Goal: Communication & Community: Answer question/provide support

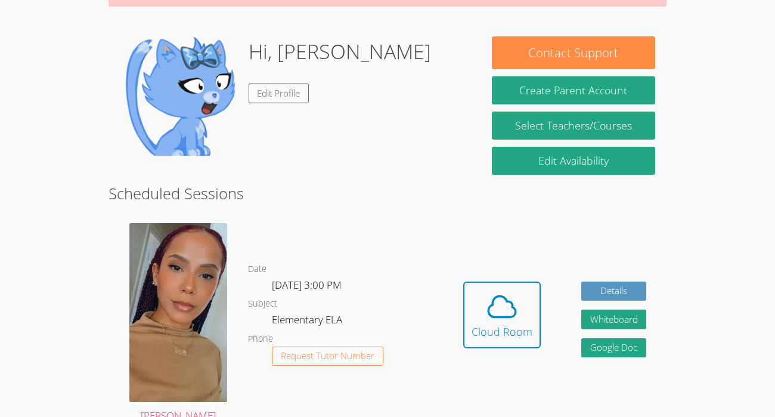
scroll to position [157, 0]
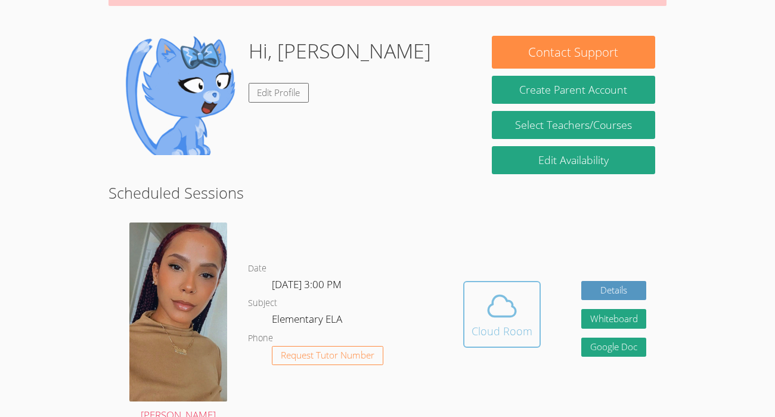
click at [511, 330] on div "Cloud Room" at bounding box center [502, 331] width 61 height 17
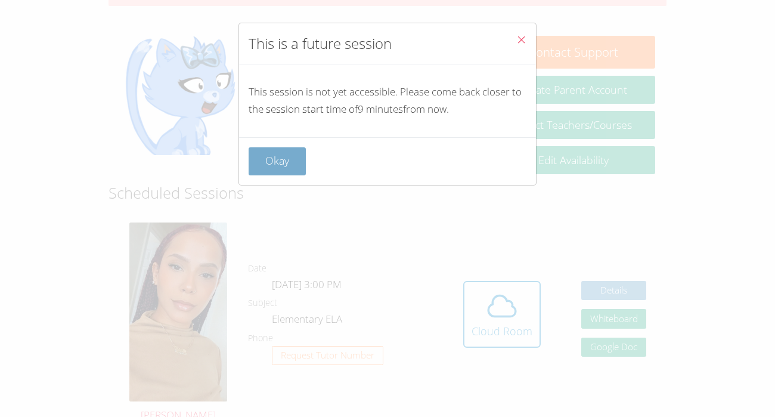
click at [278, 153] on button "Okay" at bounding box center [277, 161] width 57 height 28
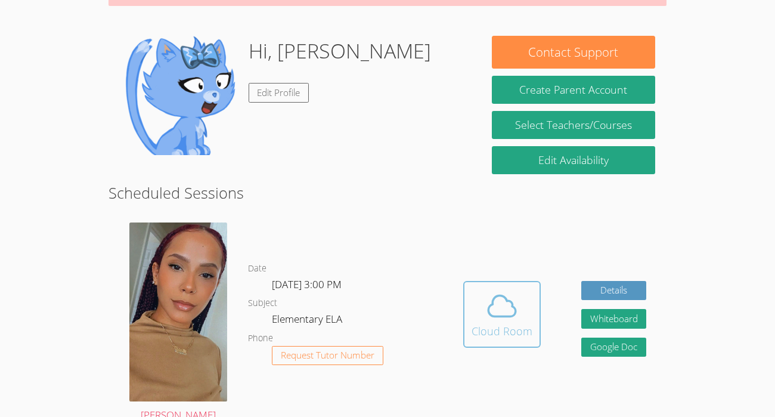
click at [514, 307] on icon at bounding box center [502, 305] width 27 height 21
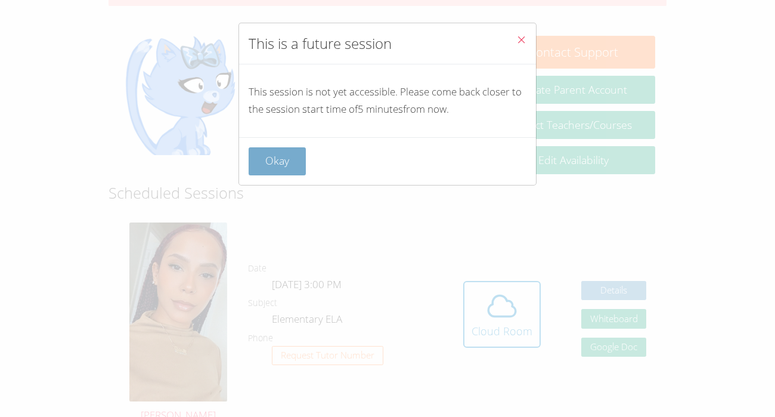
click at [289, 163] on button "Okay" at bounding box center [277, 161] width 57 height 28
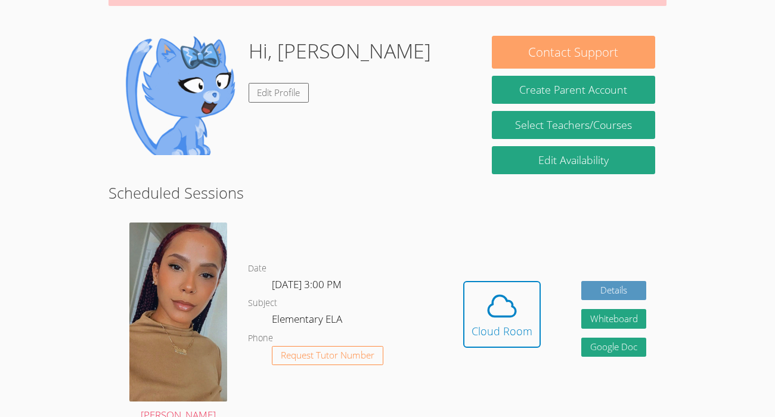
drag, startPoint x: 603, startPoint y: 61, endPoint x: 610, endPoint y: 65, distance: 8.0
click at [610, 65] on button "Contact Support" at bounding box center [574, 52] width 164 height 33
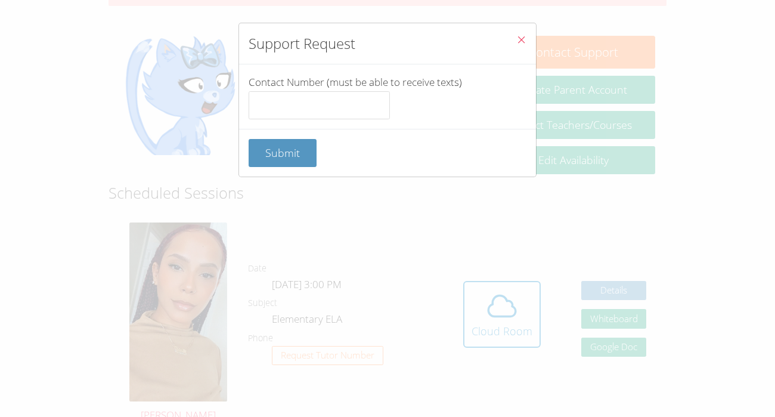
click at [520, 34] on button "Close" at bounding box center [521, 41] width 29 height 36
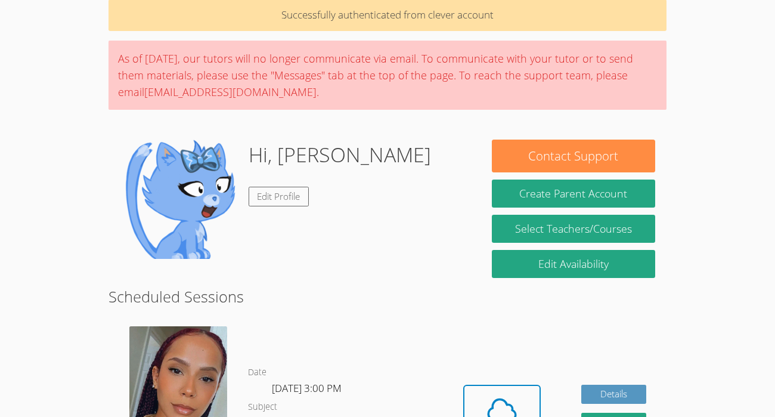
scroll to position [19, 0]
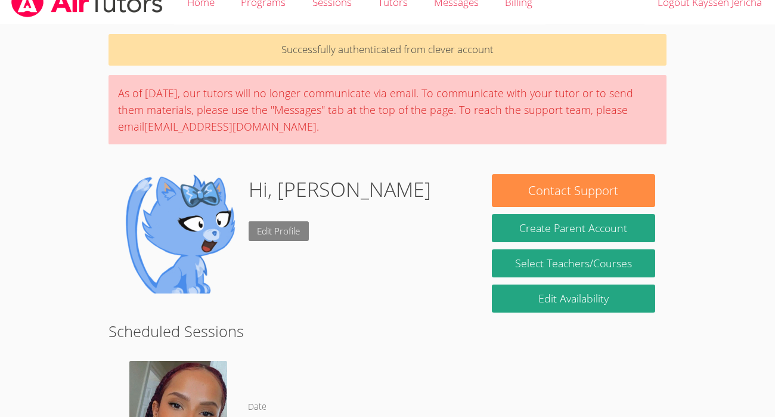
click at [252, 232] on link "Edit Profile" at bounding box center [279, 231] width 61 height 20
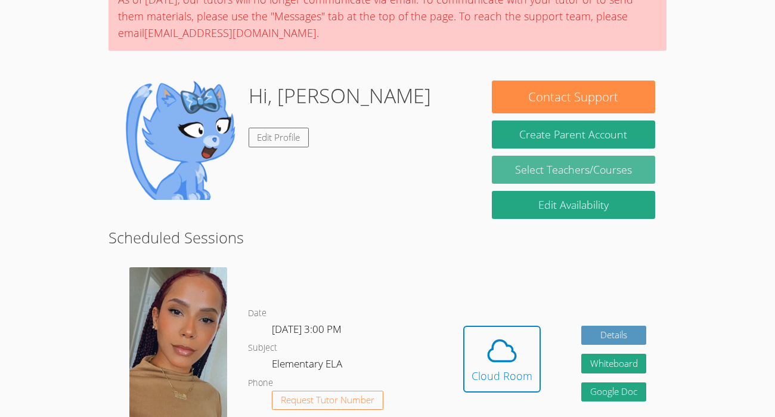
scroll to position [238, 0]
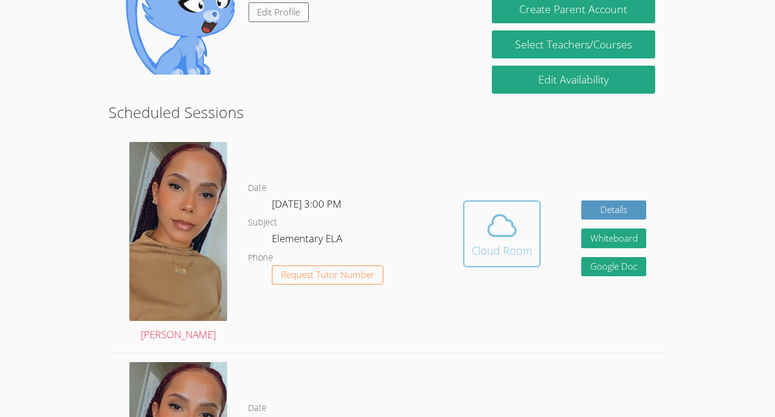
click at [503, 237] on icon at bounding box center [501, 225] width 33 height 33
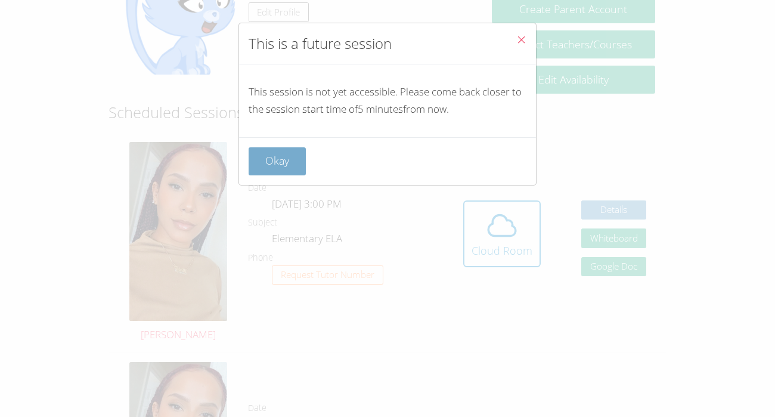
click at [254, 154] on button "Okay" at bounding box center [277, 161] width 57 height 28
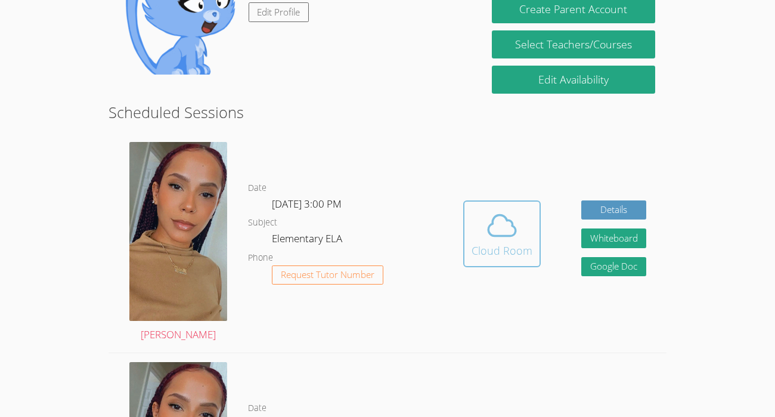
click at [492, 253] on div "Cloud Room" at bounding box center [502, 250] width 61 height 17
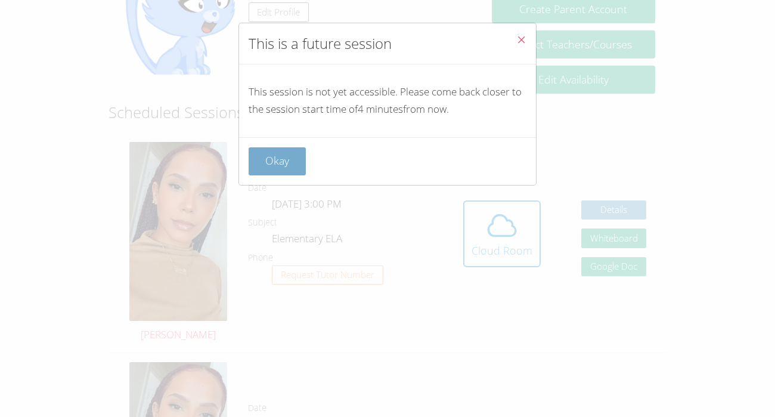
click at [273, 168] on button "Okay" at bounding box center [277, 161] width 57 height 28
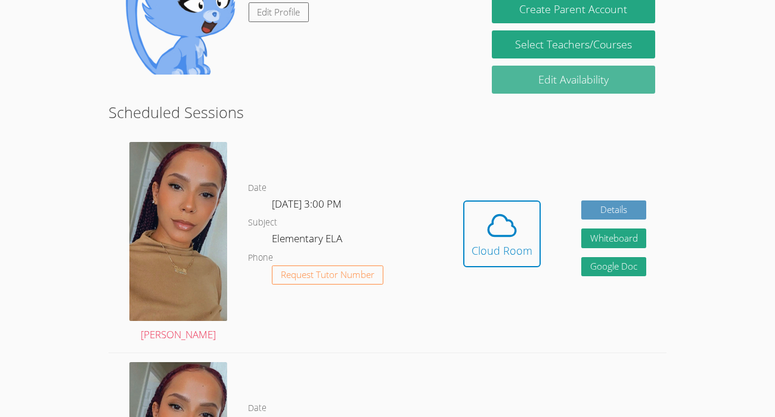
click at [582, 66] on link "Edit Availability" at bounding box center [574, 80] width 164 height 28
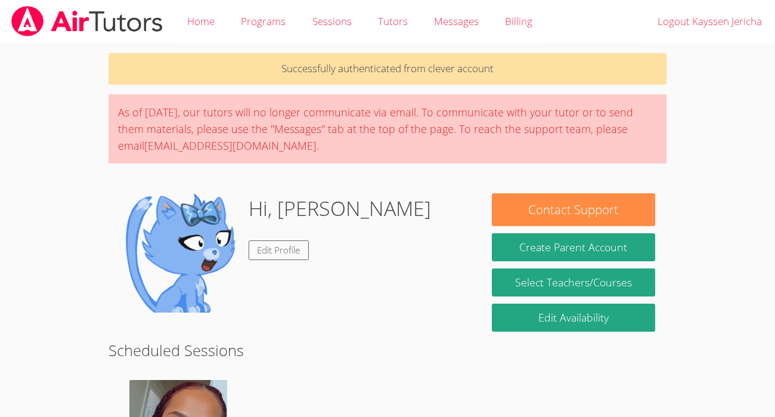
scroll to position [238, 0]
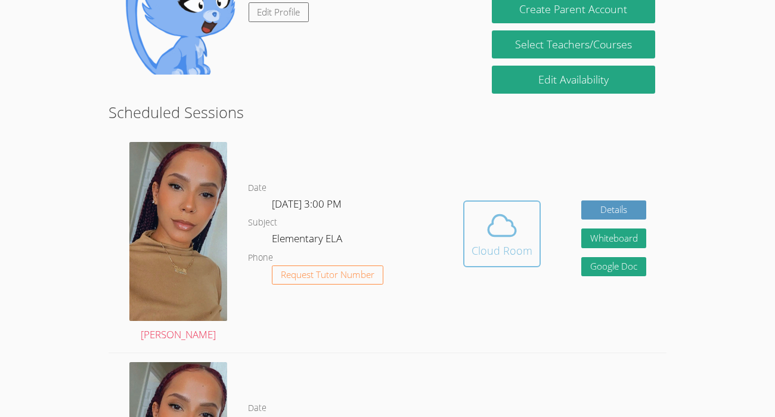
click at [483, 242] on div "Cloud Room" at bounding box center [502, 250] width 61 height 17
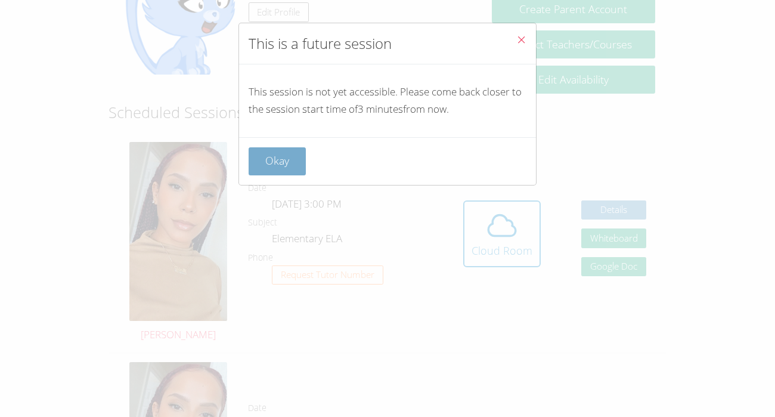
click at [273, 165] on button "Okay" at bounding box center [277, 161] width 57 height 28
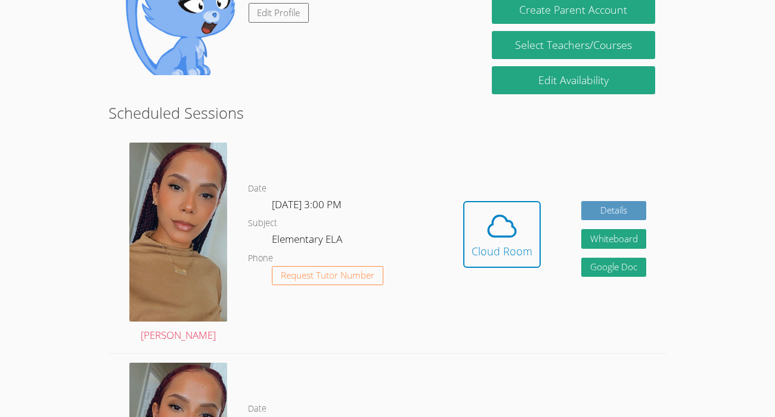
scroll to position [134, 0]
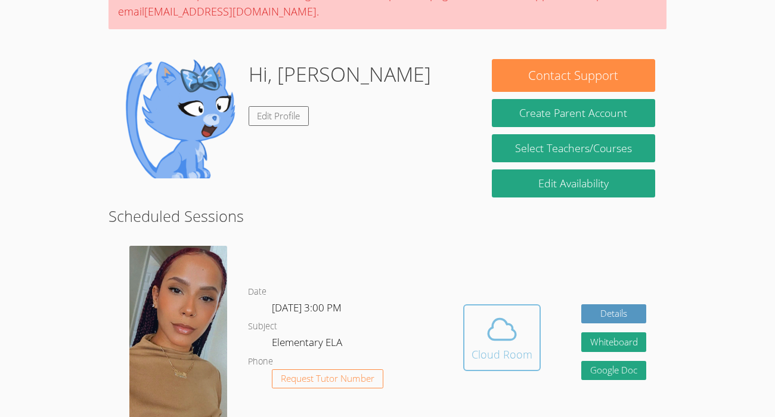
click at [523, 335] on span at bounding box center [502, 328] width 61 height 33
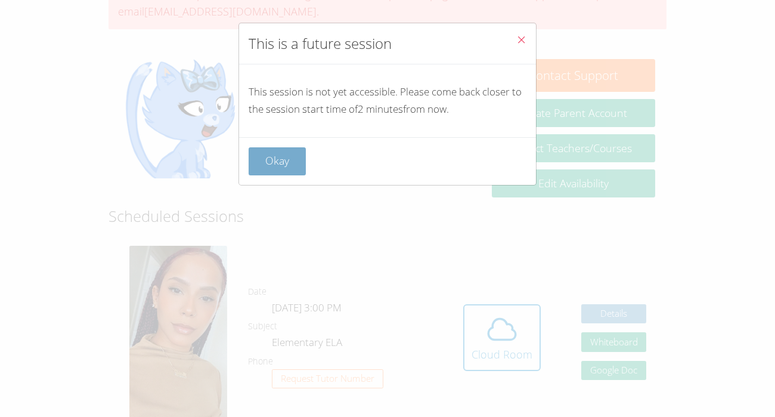
click at [263, 155] on button "Okay" at bounding box center [277, 161] width 57 height 28
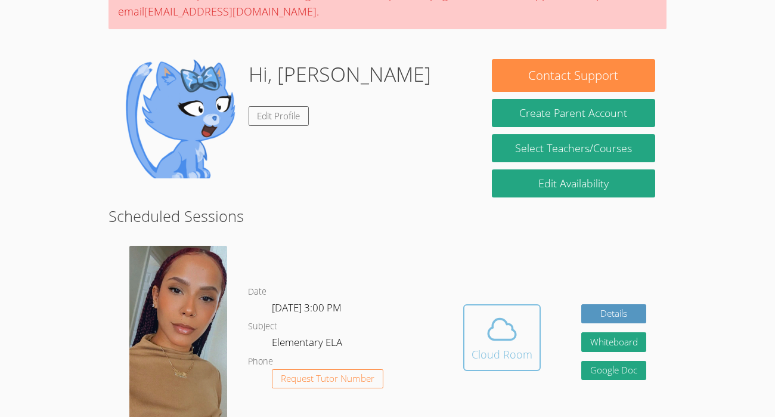
click at [497, 346] on div "Cloud Room" at bounding box center [502, 354] width 61 height 17
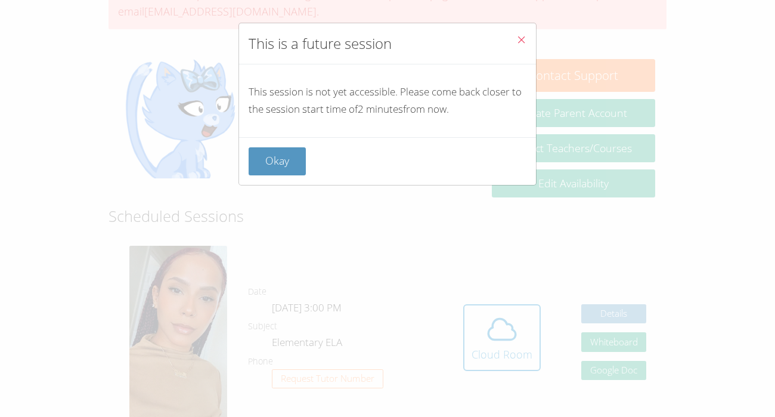
click at [518, 44] on icon "Close" at bounding box center [521, 40] width 10 height 10
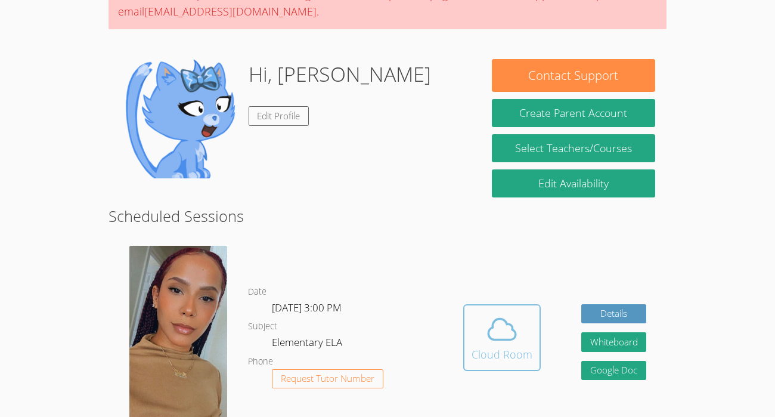
click at [498, 304] on button "Cloud Room" at bounding box center [501, 337] width 77 height 67
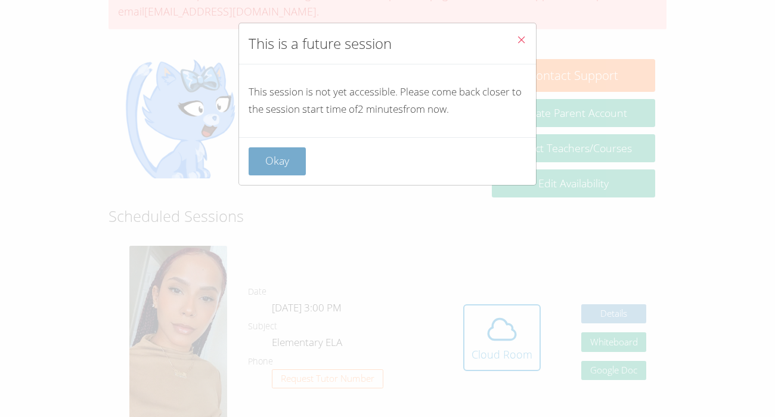
click at [299, 157] on button "Okay" at bounding box center [277, 161] width 57 height 28
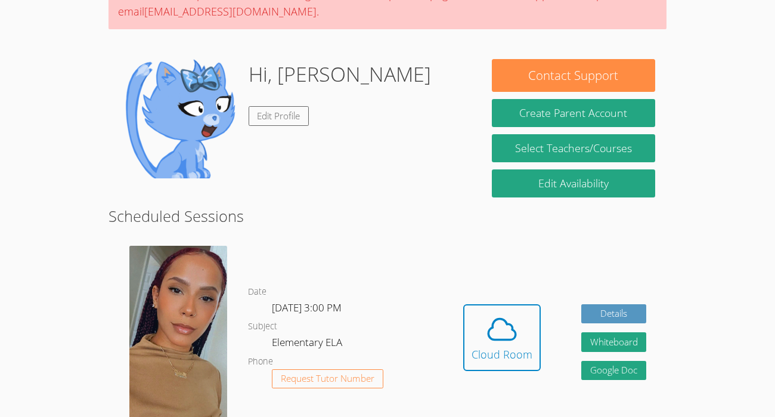
click at [490, 374] on link "Cloud Room" at bounding box center [501, 342] width 77 height 76
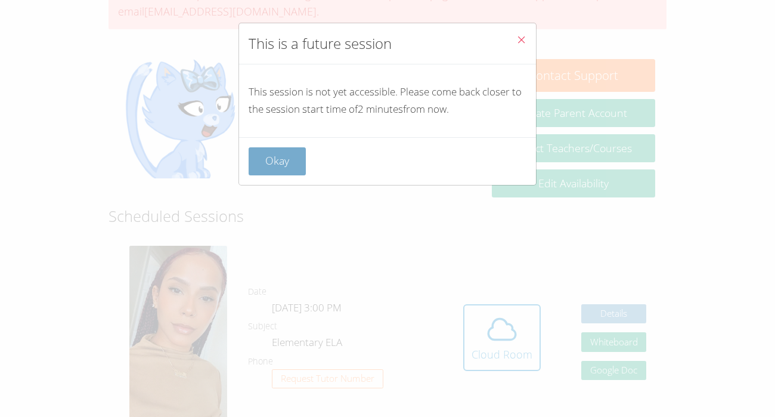
click at [296, 148] on button "Okay" at bounding box center [277, 161] width 57 height 28
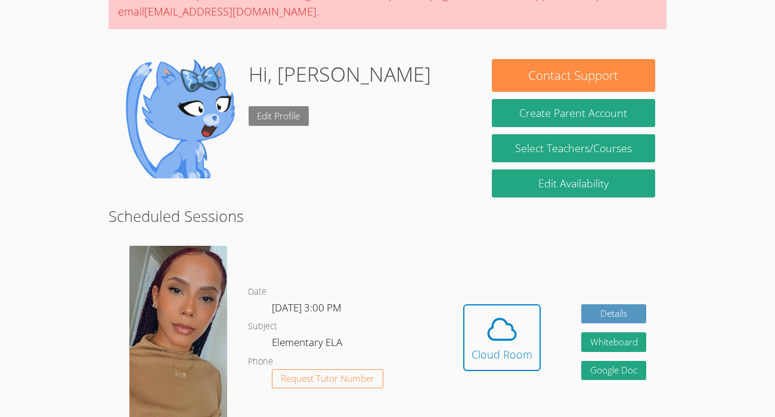
click at [278, 109] on link "Edit Profile" at bounding box center [279, 116] width 61 height 20
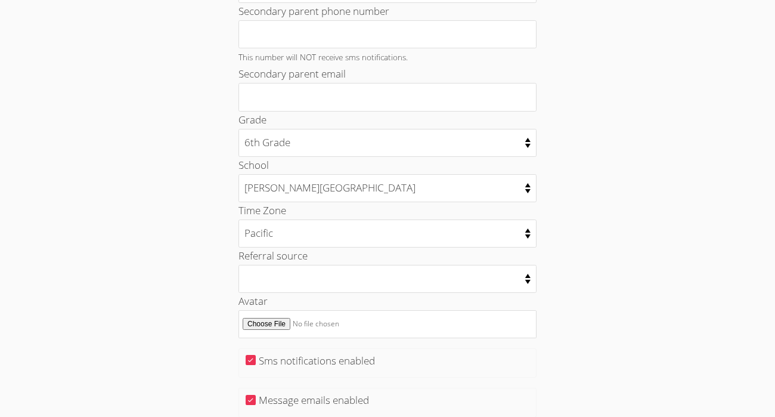
scroll to position [587, 0]
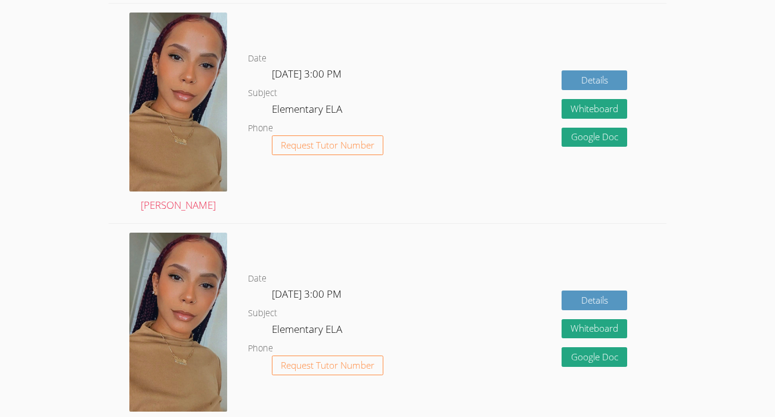
scroll to position [134, 0]
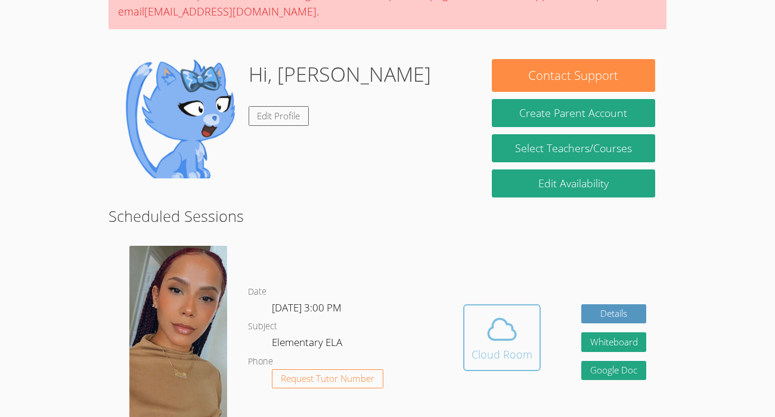
click at [516, 349] on div "Cloud Room" at bounding box center [502, 354] width 61 height 17
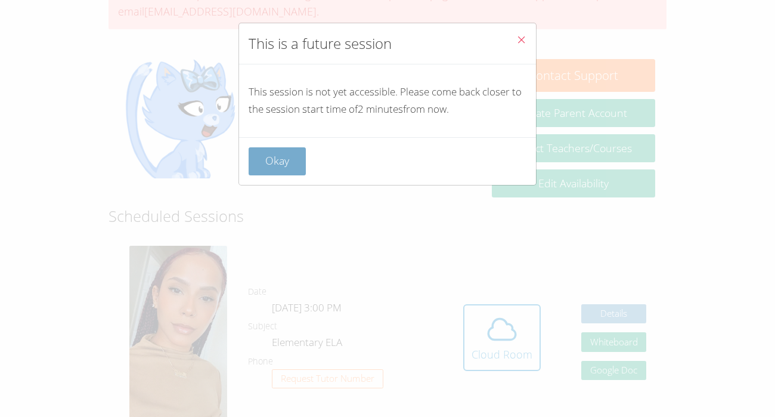
click at [296, 161] on button "Okay" at bounding box center [277, 161] width 57 height 28
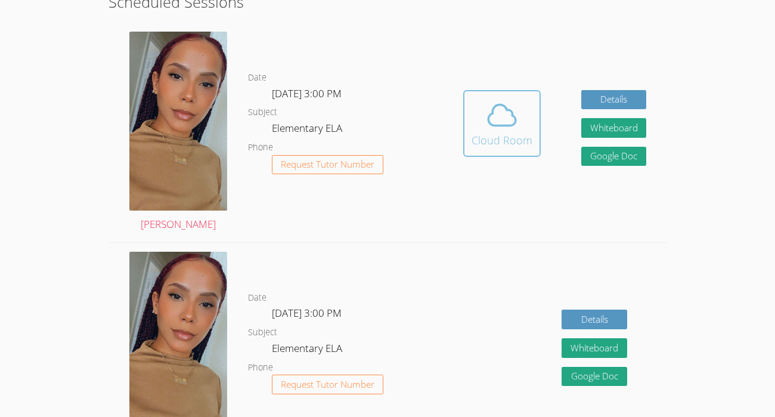
scroll to position [345, 0]
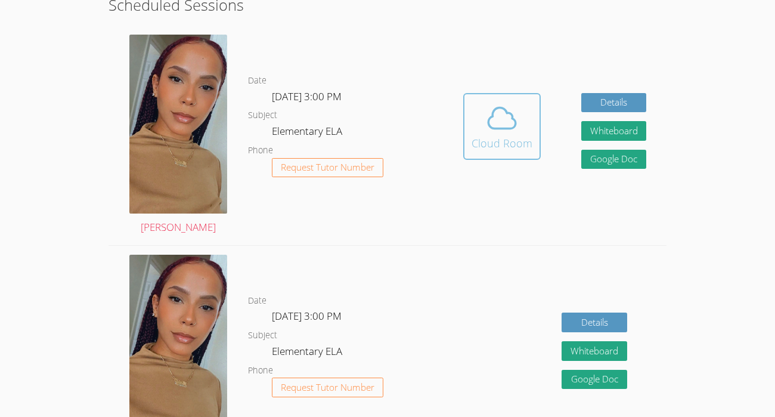
click at [496, 126] on icon at bounding box center [501, 117] width 33 height 33
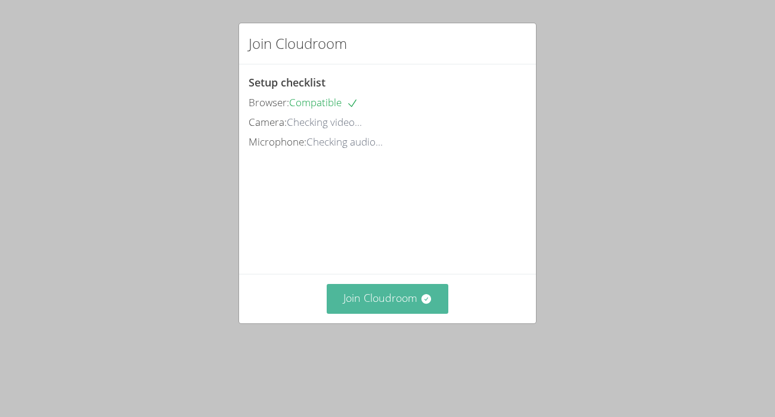
click at [435, 313] on button "Join Cloudroom" at bounding box center [388, 298] width 122 height 29
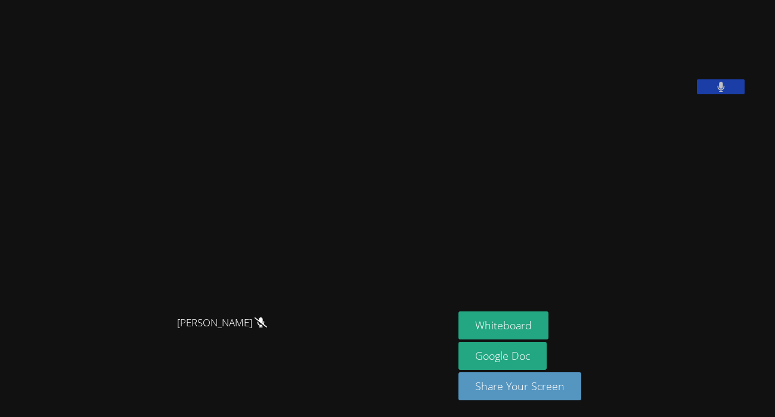
click at [745, 94] on button at bounding box center [721, 86] width 48 height 15
click at [727, 92] on icon at bounding box center [721, 87] width 13 height 10
click at [513, 314] on button "Whiteboard" at bounding box center [503, 325] width 90 height 28
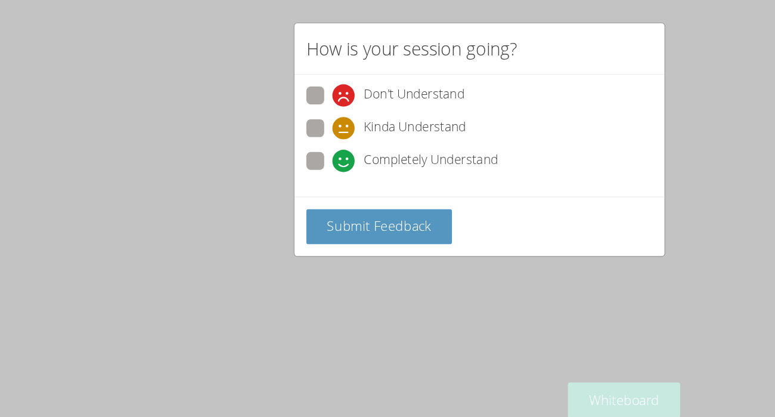
click at [269, 142] on span at bounding box center [269, 142] width 0 height 0
click at [269, 135] on input "Completely Understand" at bounding box center [274, 131] width 10 height 10
radio input "true"
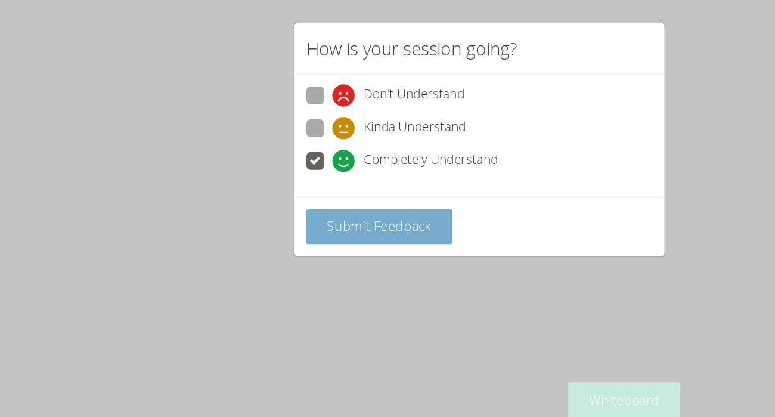
click at [307, 196] on button "Submit Feedback" at bounding box center [307, 186] width 117 height 28
